Goal: Share content

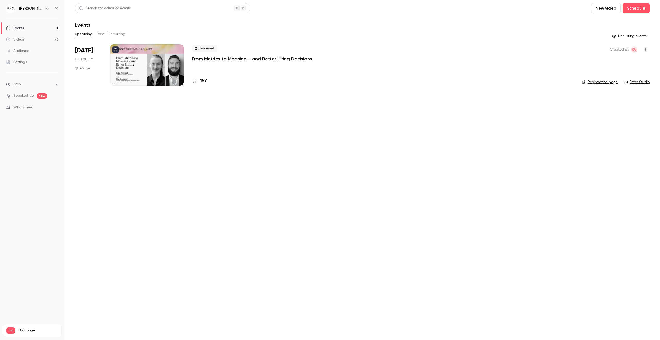
click at [35, 7] on h6 "[PERSON_NAME] Labs" at bounding box center [31, 8] width 24 height 5
click at [45, 7] on icon "button" at bounding box center [47, 8] width 4 height 4
click at [58, 33] on div "[PERSON_NAME] Labs [EMAIL_ADDRESS][DOMAIN_NAME] Switch channel 2 Billing Pro Ne…" at bounding box center [42, 58] width 77 height 74
click at [52, 43] on li "Switch channel 2" at bounding box center [42, 47] width 77 height 14
click at [55, 44] on div "[PERSON_NAME][GEOGRAPHIC_DATA]" at bounding box center [50, 43] width 63 height 5
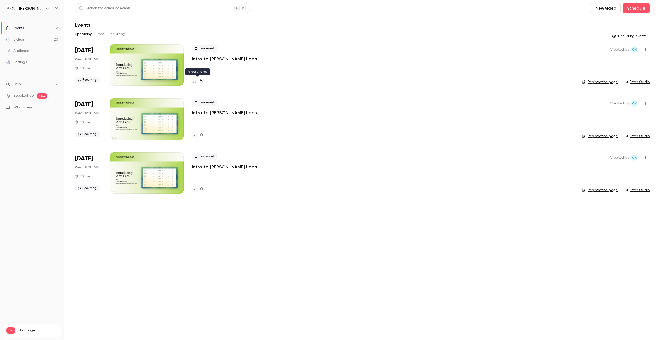
click at [202, 81] on h4 "5" at bounding box center [201, 81] width 3 height 7
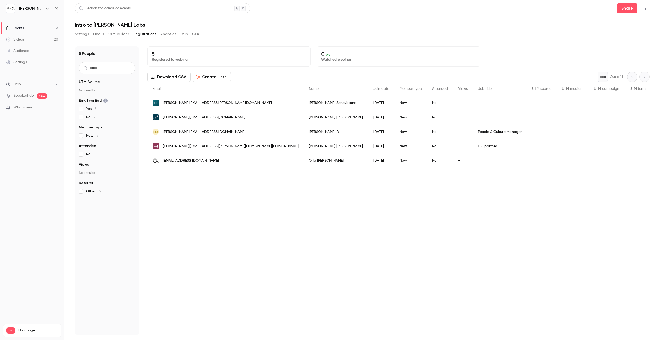
click at [78, 32] on button "Settings" at bounding box center [82, 34] width 14 height 8
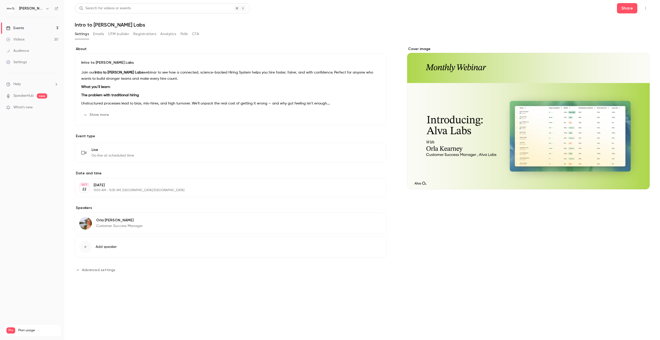
click at [39, 21] on ul "Events 3 Videos 20 Audience Settings" at bounding box center [32, 45] width 64 height 56
click at [36, 25] on link "Events 3" at bounding box center [32, 27] width 64 height 11
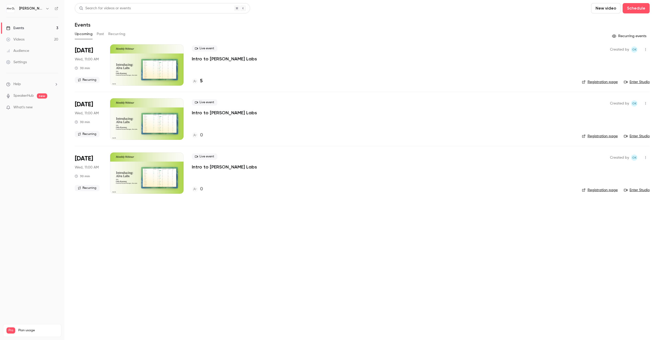
click at [119, 33] on button "Recurring" at bounding box center [116, 34] width 17 height 8
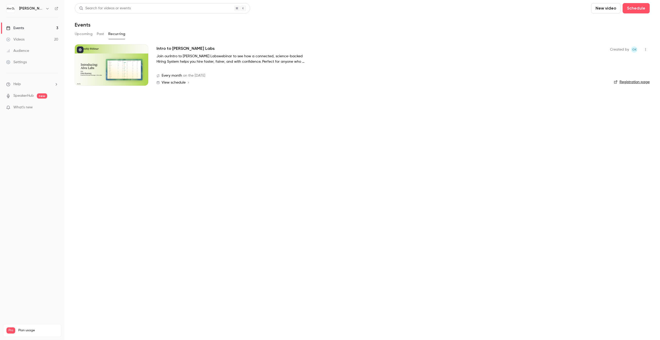
click at [588, 78] on div "Every month on the [DATE]" at bounding box center [378, 75] width 445 height 5
click at [196, 55] on strong "Intro to [PERSON_NAME] Labs" at bounding box center [194, 56] width 48 height 4
click at [185, 50] on h2 "Intro to [PERSON_NAME] Labs" at bounding box center [185, 48] width 58 height 6
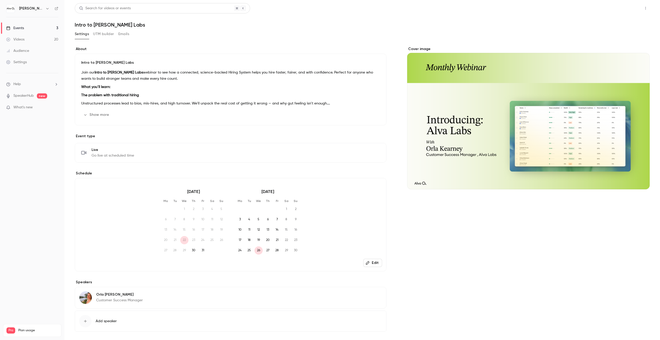
click at [623, 6] on button "Share" at bounding box center [627, 8] width 20 height 10
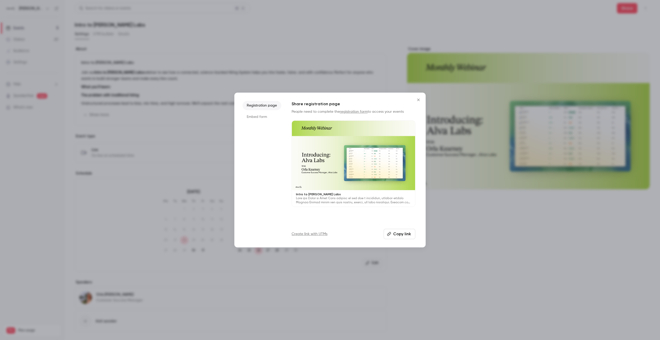
click at [403, 235] on button "Copy link" at bounding box center [399, 234] width 32 height 10
click at [420, 100] on icon "Close" at bounding box center [418, 100] width 6 height 4
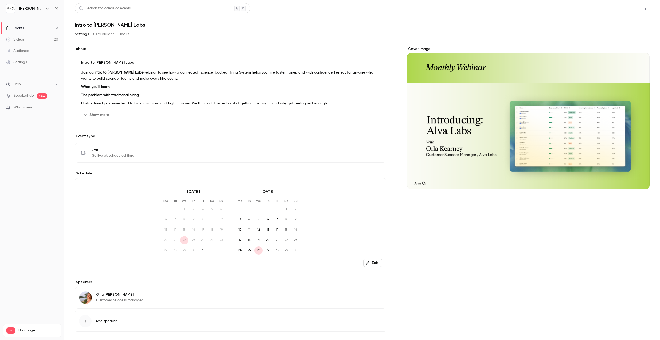
click at [630, 9] on button "Share" at bounding box center [627, 8] width 20 height 10
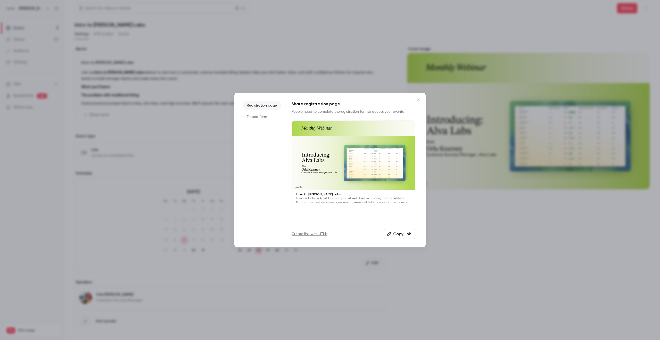
click at [388, 233] on icon "button" at bounding box center [389, 234] width 4 height 4
